Goal: Task Accomplishment & Management: Complete application form

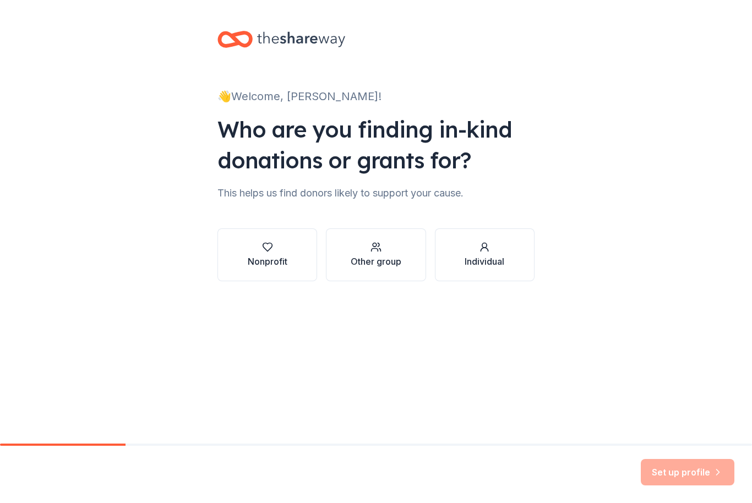
click at [276, 255] on div "Nonprofit" at bounding box center [268, 261] width 40 height 13
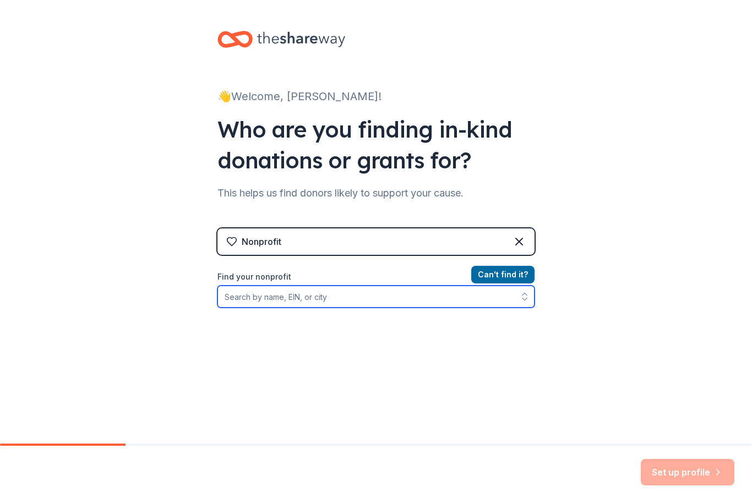
click at [370, 298] on input "Find your nonprofit" at bounding box center [375, 297] width 317 height 22
click at [429, 302] on input "[PERSON_NAME] Fellowship" at bounding box center [375, 297] width 317 height 22
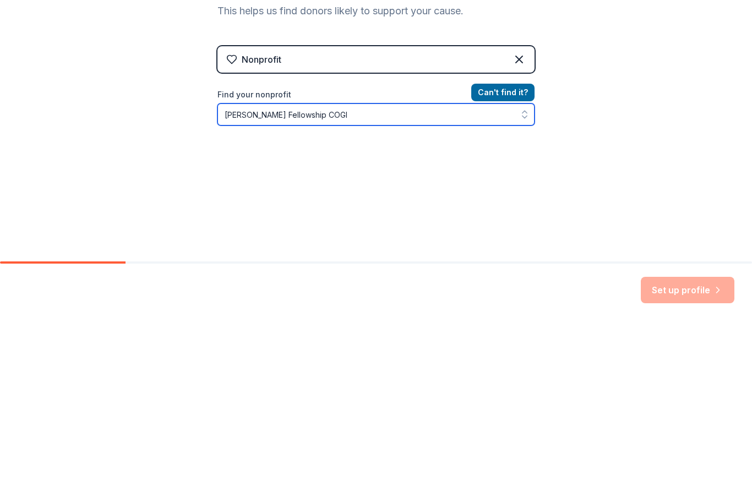
type input "[PERSON_NAME] Fellowship COGIC"
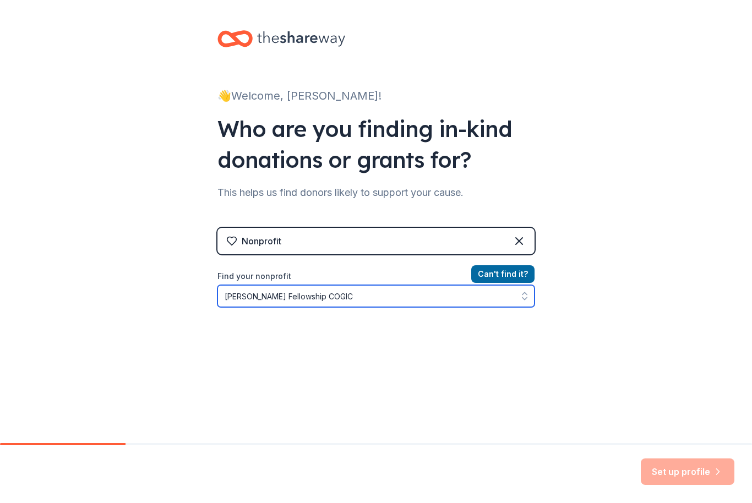
click at [514, 275] on button "Can ' t find it?" at bounding box center [502, 275] width 63 height 18
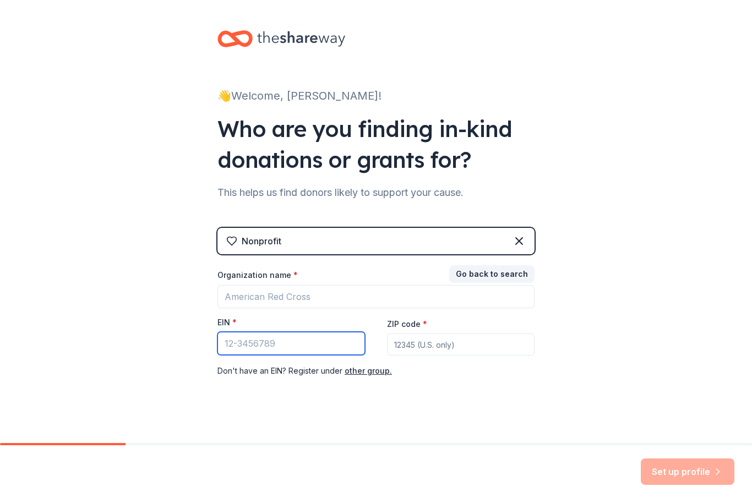
click at [296, 339] on input "EIN *" at bounding box center [291, 344] width 148 height 23
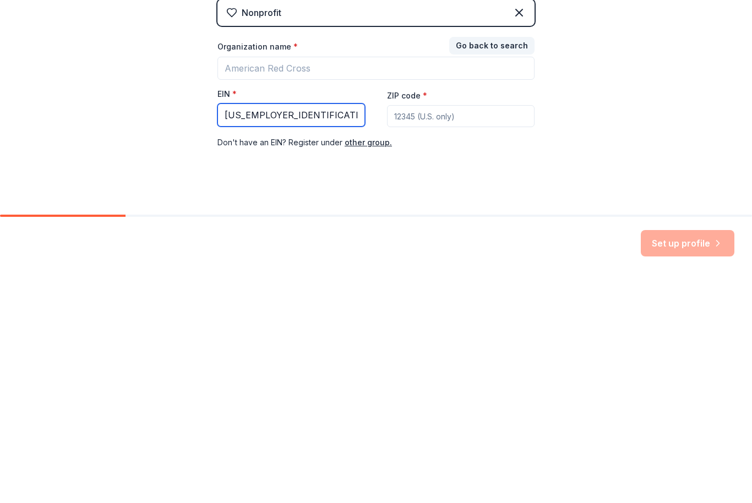
type input "[US_EMPLOYER_IDENTIFICATION_NUMBER]"
click at [440, 334] on input "ZIP code *" at bounding box center [461, 345] width 148 height 22
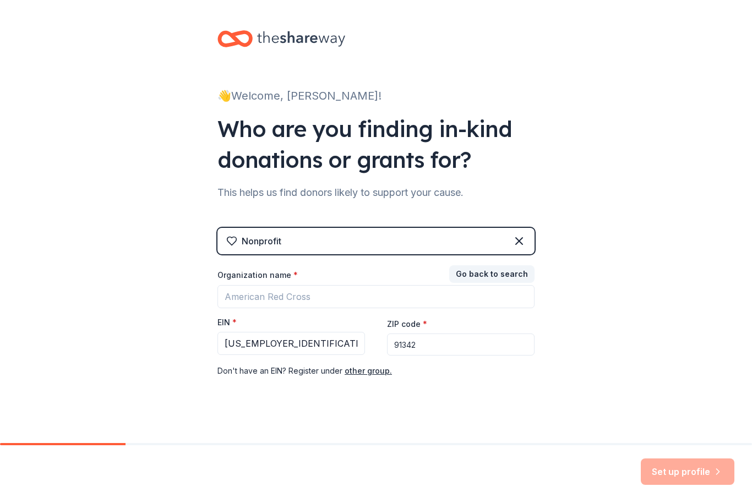
type input "91342"
click at [276, 298] on input "Organization name *" at bounding box center [375, 297] width 317 height 23
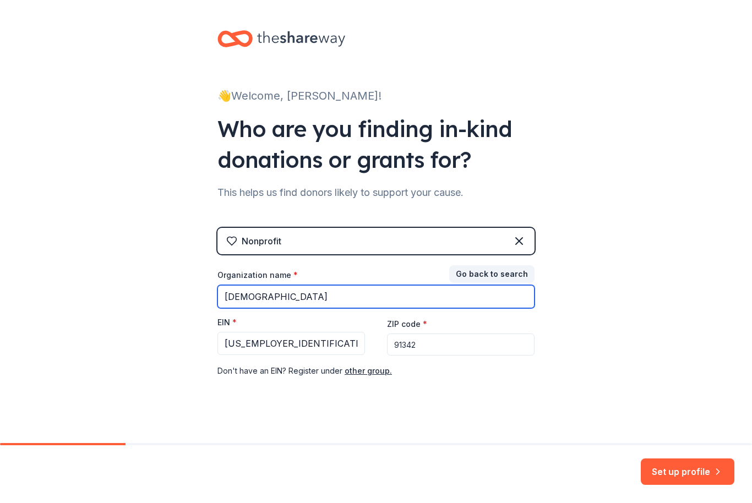
type input "[DEMOGRAPHIC_DATA]"
click at [702, 466] on button "Set up profile" at bounding box center [688, 472] width 94 height 26
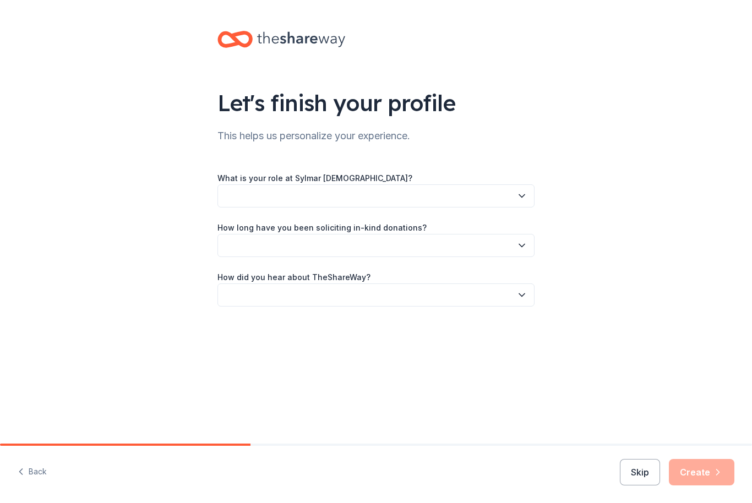
click at [526, 198] on icon "button" at bounding box center [521, 196] width 11 height 11
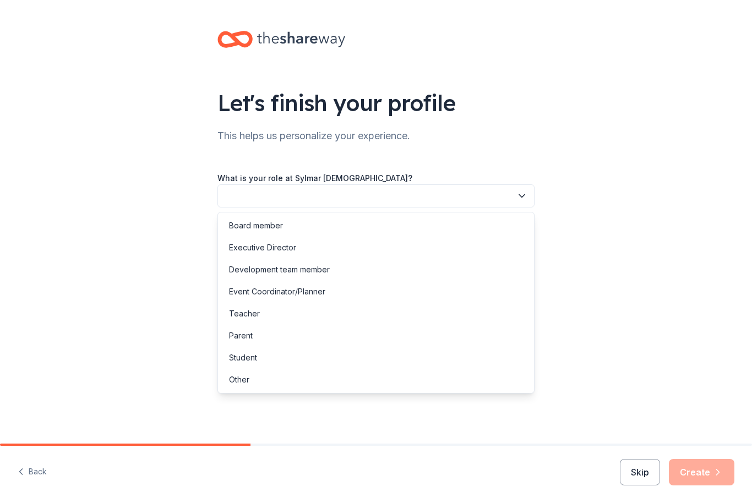
click at [240, 382] on div "Other" at bounding box center [239, 379] width 20 height 13
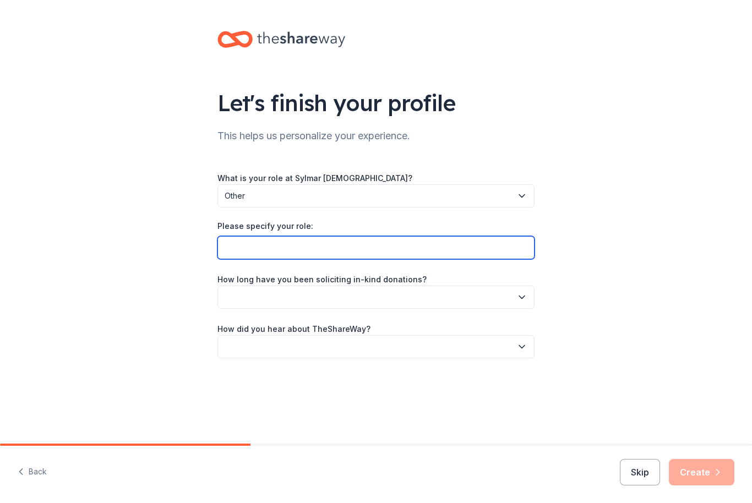
click at [458, 242] on input "Please specify your role:" at bounding box center [375, 247] width 317 height 23
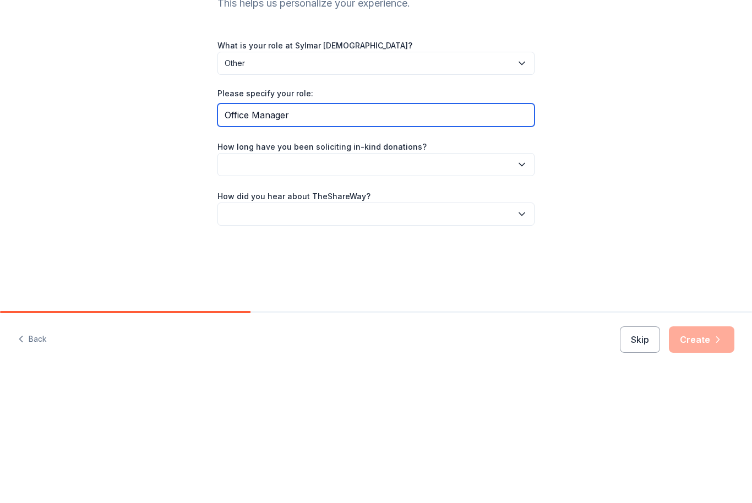
type input "Office Manager"
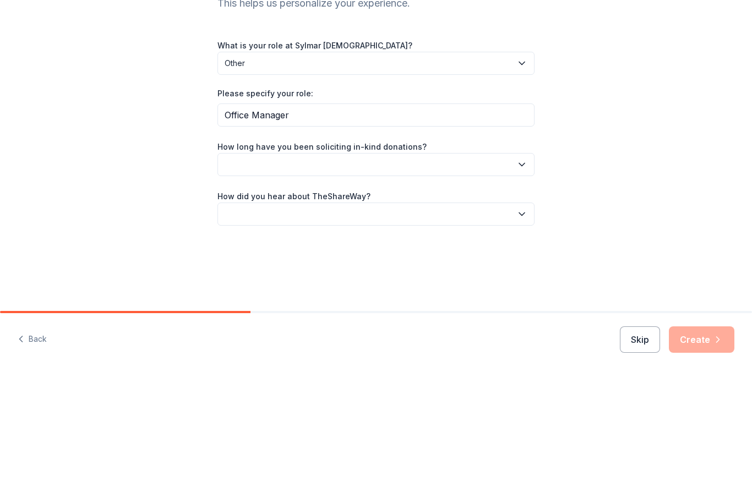
click at [505, 286] on button "button" at bounding box center [375, 297] width 317 height 23
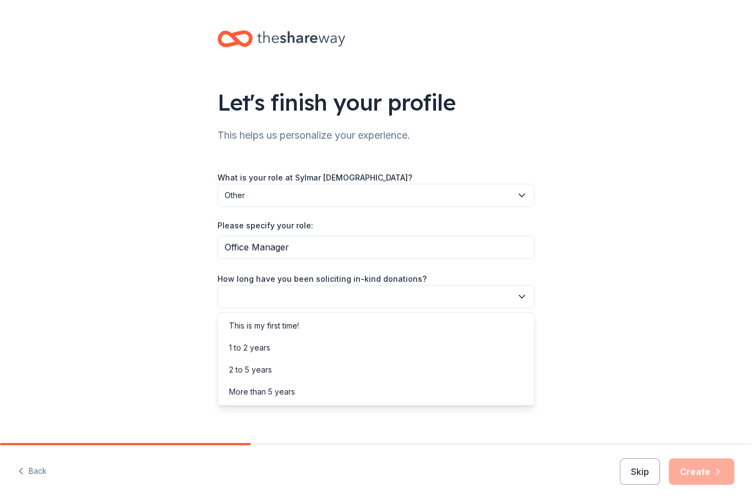
click at [299, 323] on div "This is my first time!" at bounding box center [264, 326] width 70 height 13
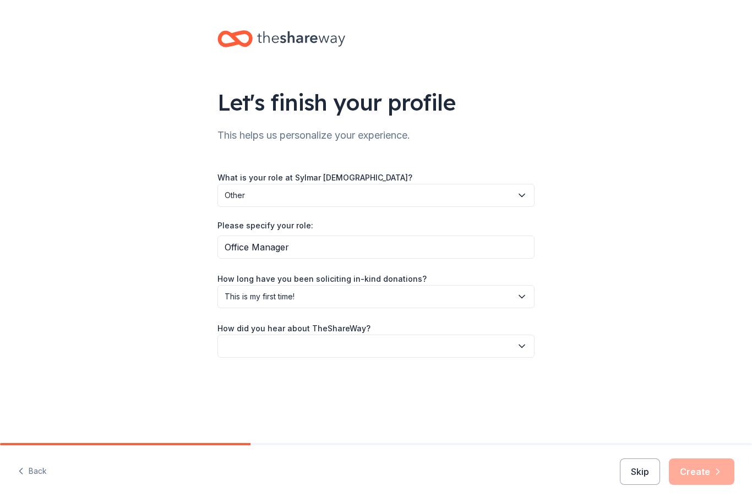
click at [489, 344] on button "button" at bounding box center [375, 346] width 317 height 23
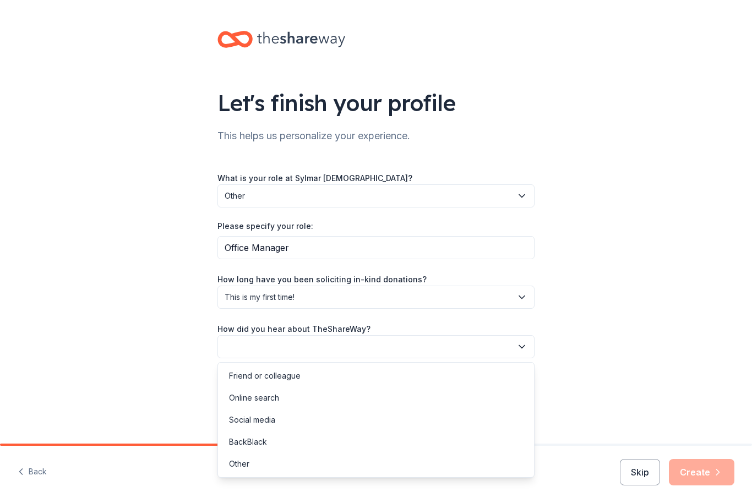
click at [254, 419] on div "Social media" at bounding box center [252, 420] width 46 height 13
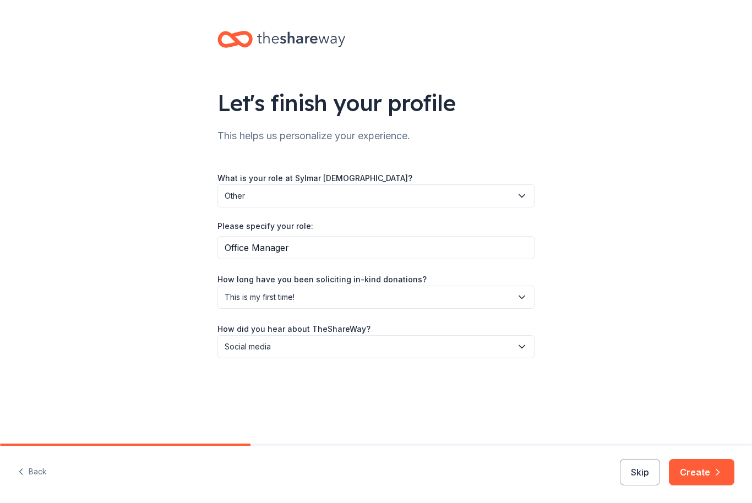
click at [705, 472] on button "Create" at bounding box center [702, 472] width 66 height 26
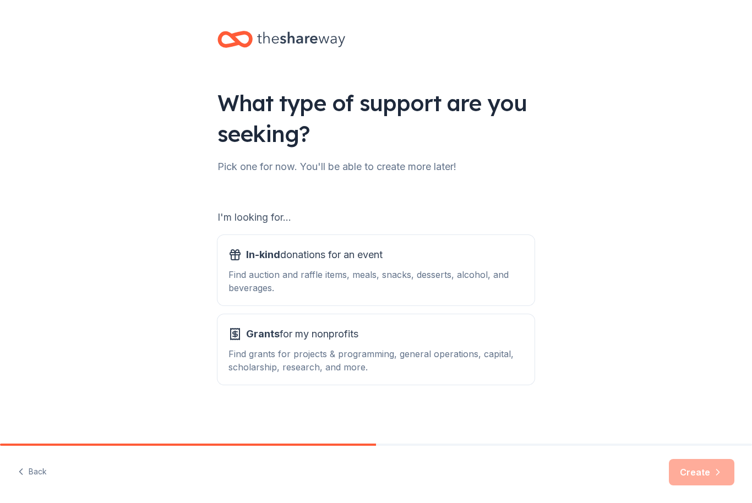
click at [426, 356] on div "Find grants for projects & programming, general operations, capital, scholarshi…" at bounding box center [375, 360] width 295 height 26
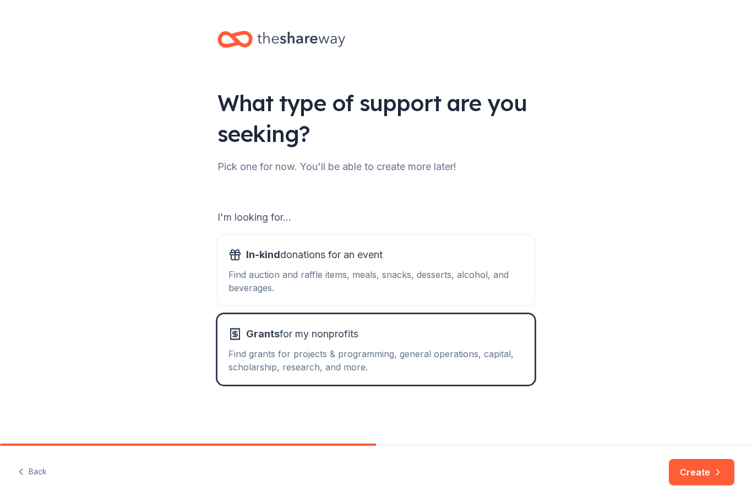
click at [709, 469] on button "Create" at bounding box center [702, 472] width 66 height 26
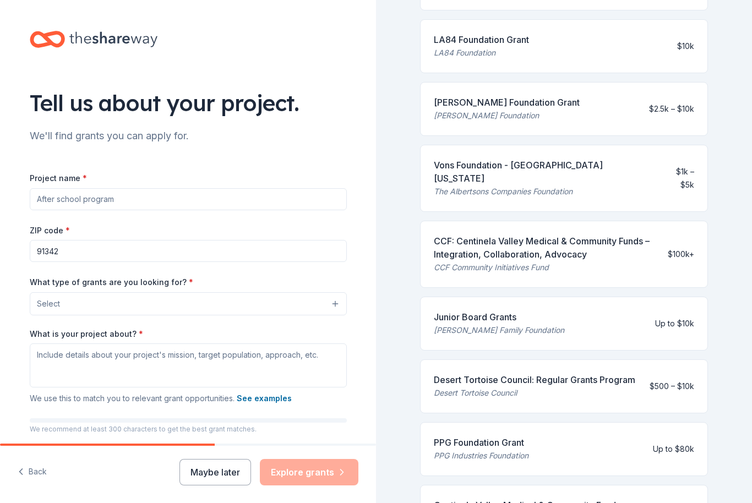
click at [332, 304] on button "Select" at bounding box center [188, 303] width 317 height 23
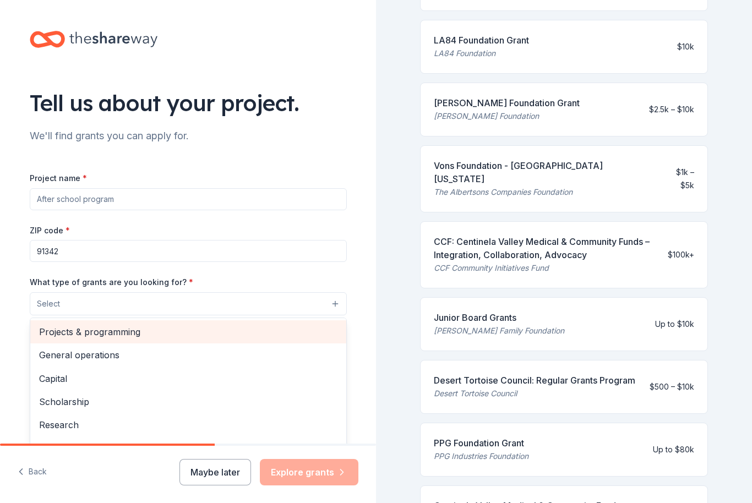
click at [42, 329] on span "Projects & programming" at bounding box center [188, 332] width 298 height 14
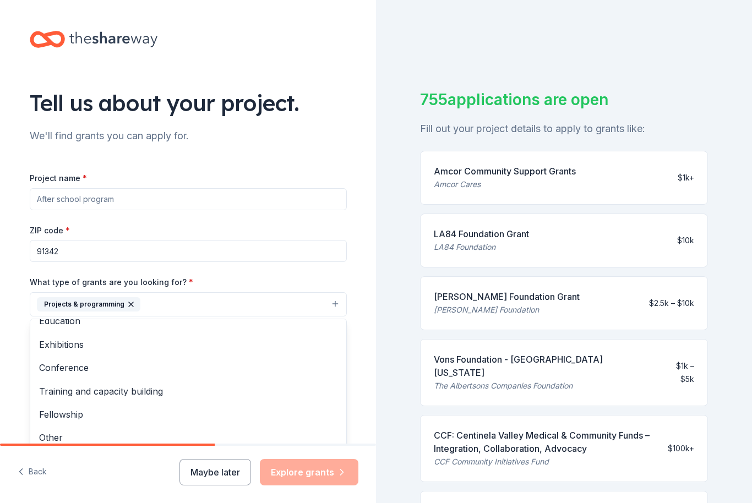
scroll to position [105, 0]
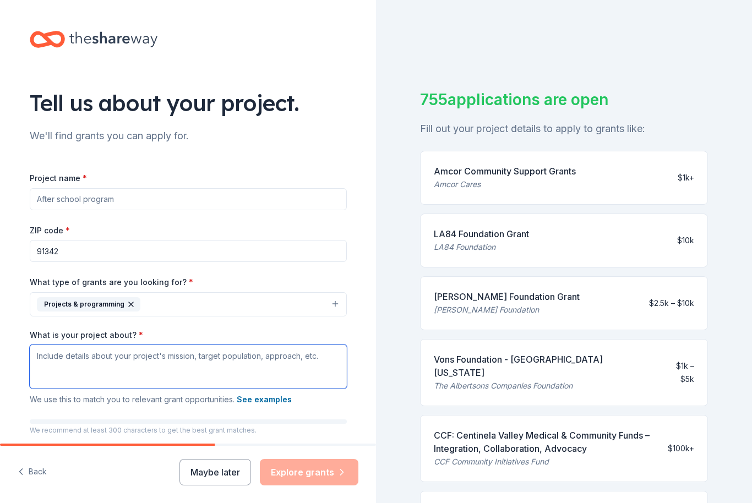
click at [233, 371] on textarea "What is your project about? *" at bounding box center [188, 367] width 317 height 44
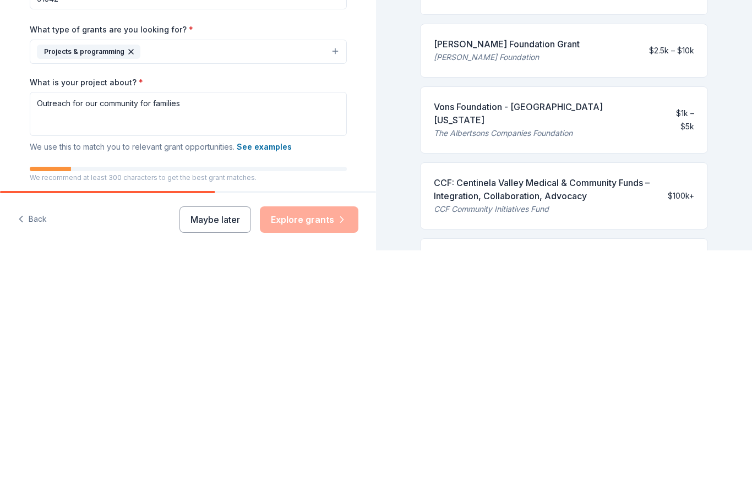
scroll to position [36, 0]
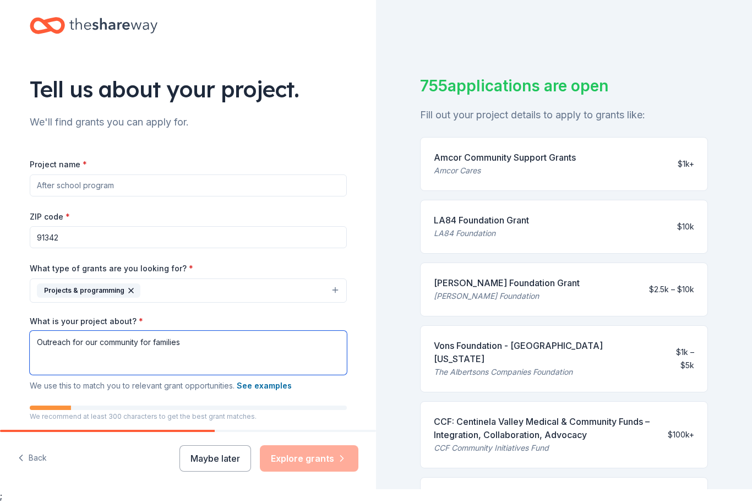
type textarea "Outreach for our community for families"
click at [333, 175] on input "Project name *" at bounding box center [188, 186] width 317 height 22
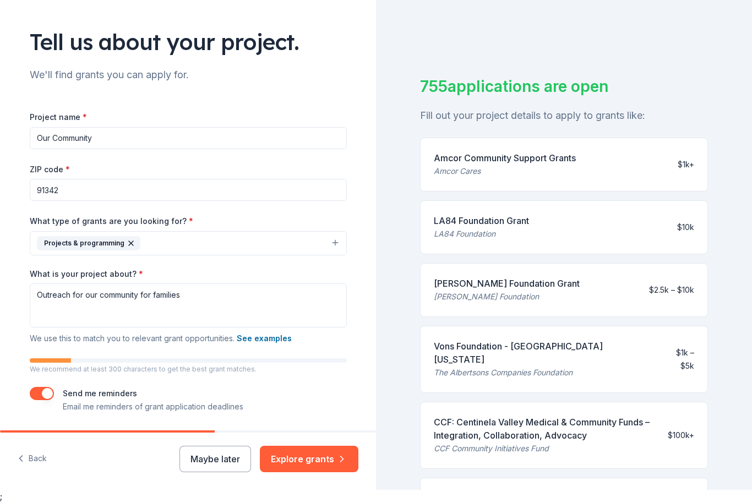
scroll to position [48, 0]
type input "Our Community"
click at [314, 472] on button "Explore grants" at bounding box center [309, 459] width 99 height 26
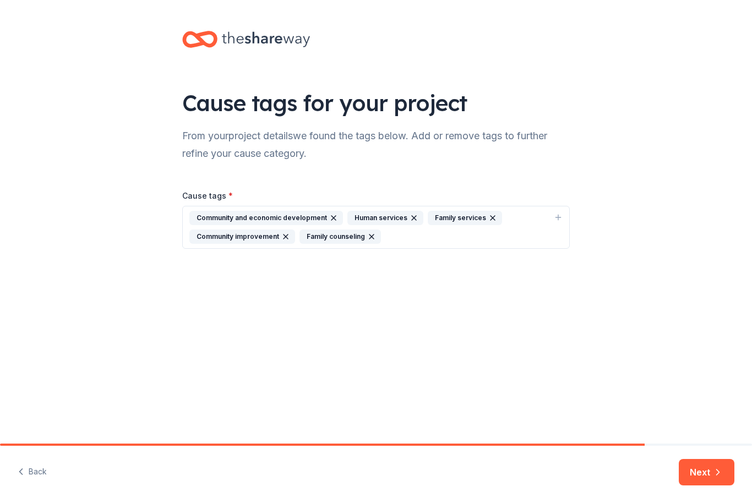
click at [372, 240] on icon "button" at bounding box center [371, 236] width 9 height 9
click at [415, 214] on div "Human services" at bounding box center [385, 218] width 76 height 14
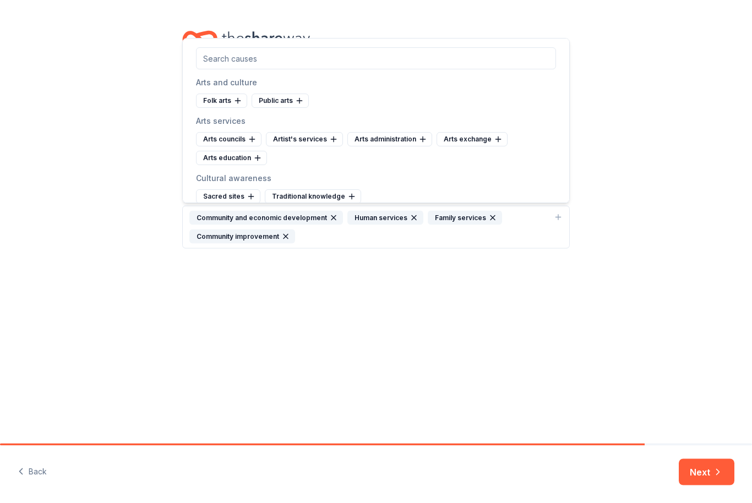
click at [490, 214] on icon "button" at bounding box center [492, 218] width 9 height 9
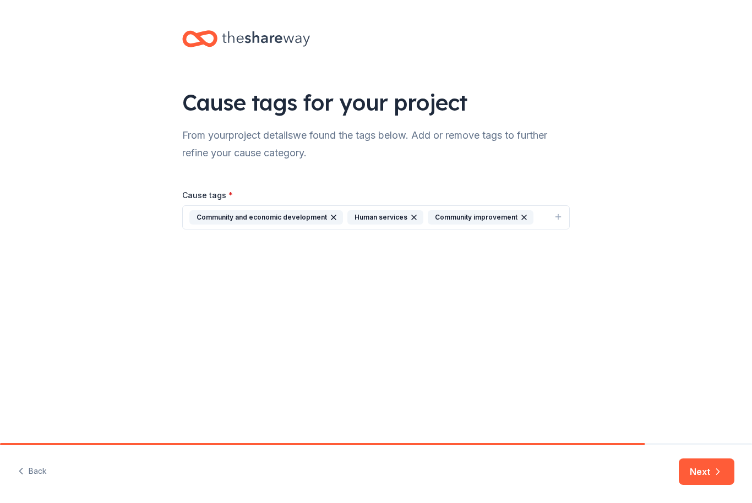
click at [522, 216] on icon "button" at bounding box center [524, 218] width 4 height 4
click at [412, 217] on icon "button" at bounding box center [414, 218] width 9 height 9
click at [710, 475] on button "Next" at bounding box center [707, 472] width 56 height 26
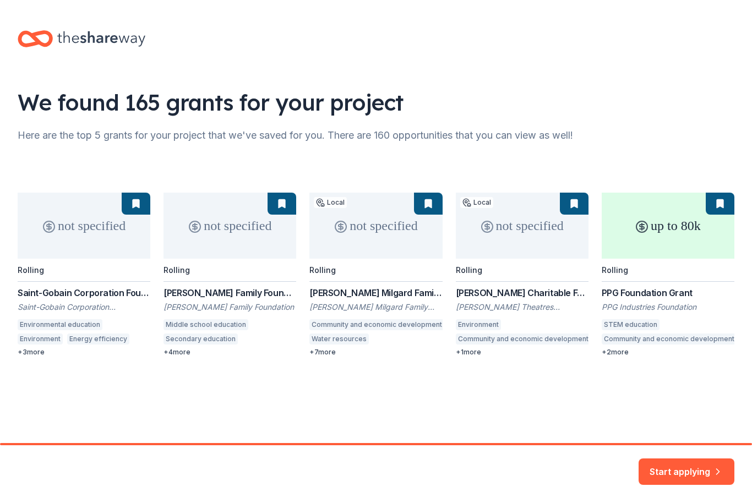
click at [683, 466] on button "Start applying" at bounding box center [687, 468] width 96 height 26
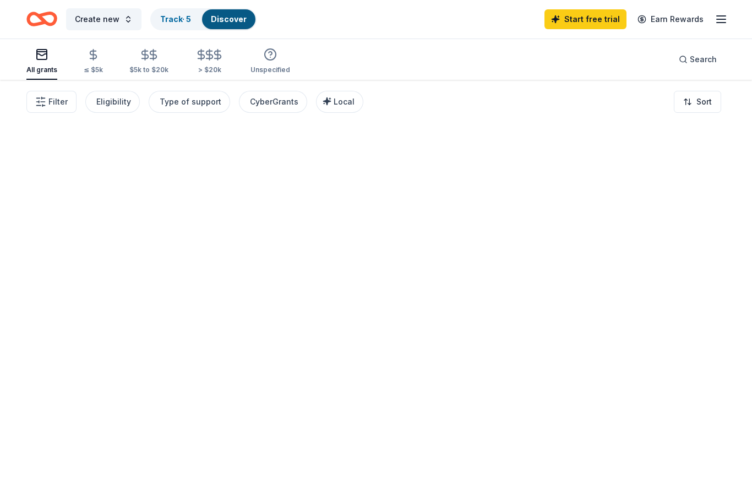
scroll to position [1, 0]
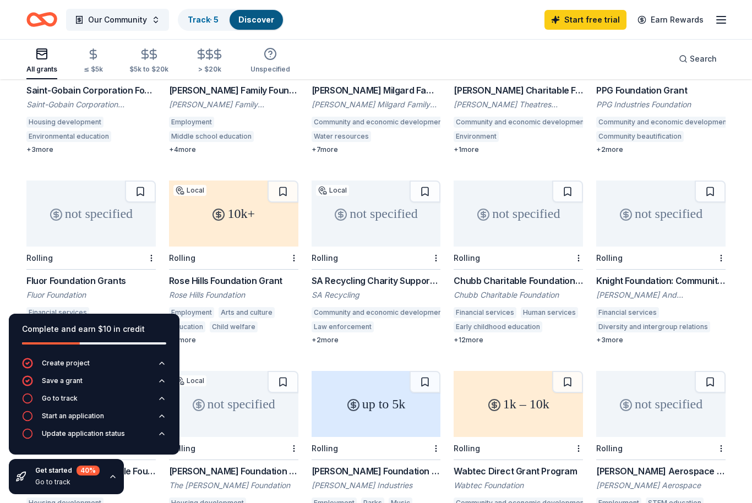
scroll to position [220, 0]
